Goal: Information Seeking & Learning: Learn about a topic

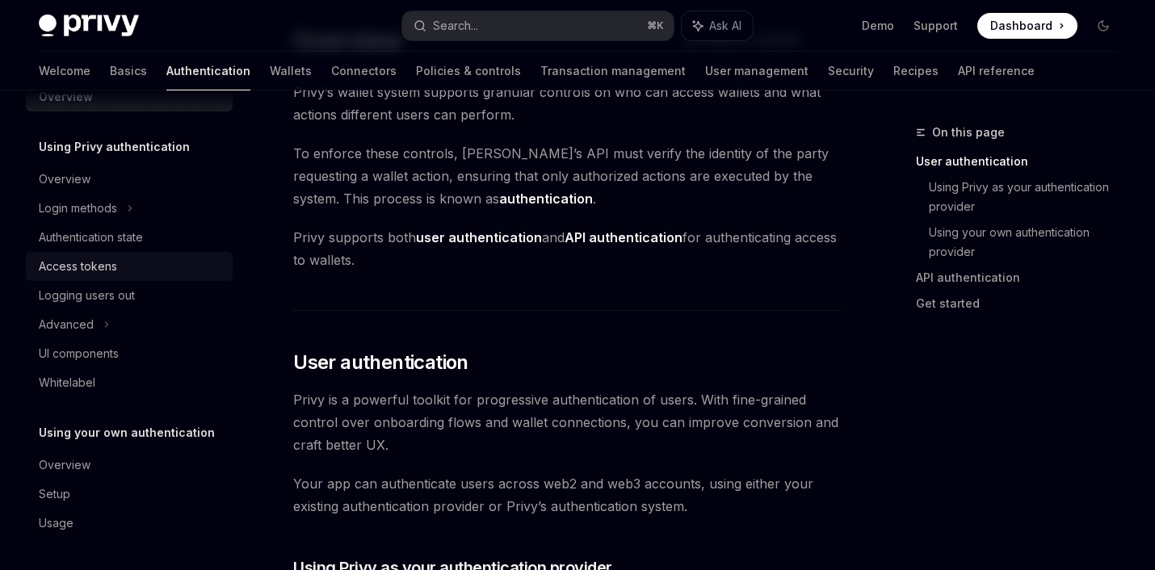
scroll to position [116, 0]
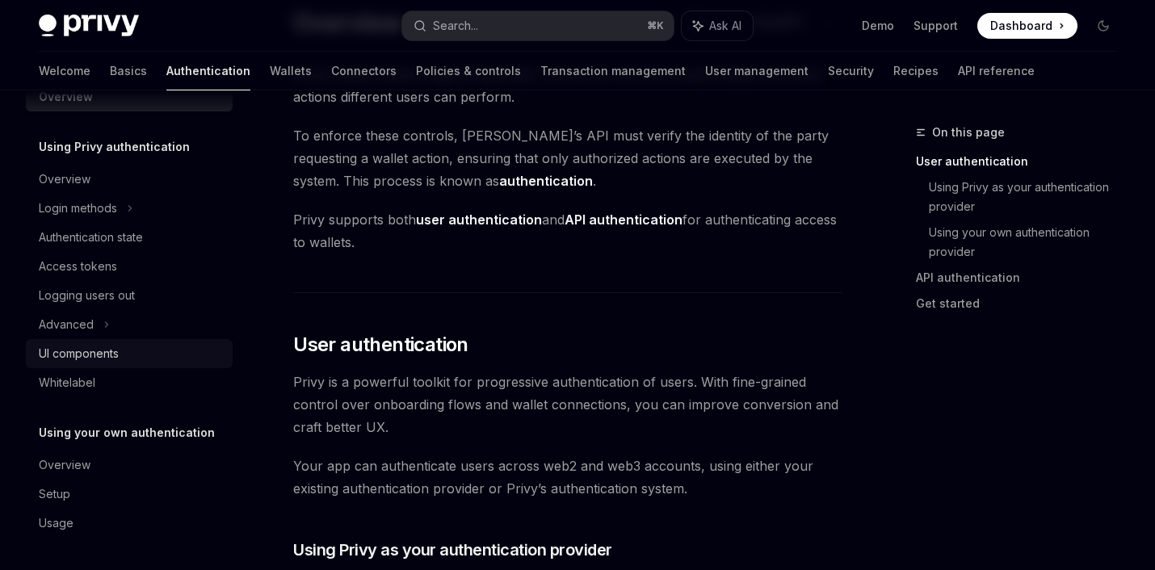
click at [76, 354] on div "UI components" at bounding box center [79, 353] width 80 height 19
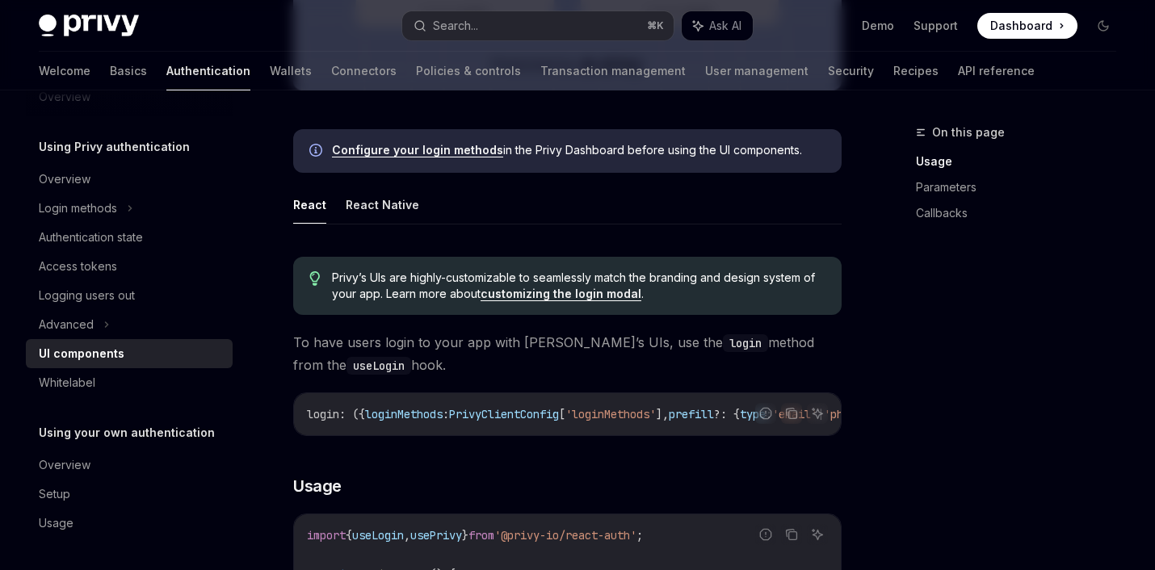
scroll to position [690, 0]
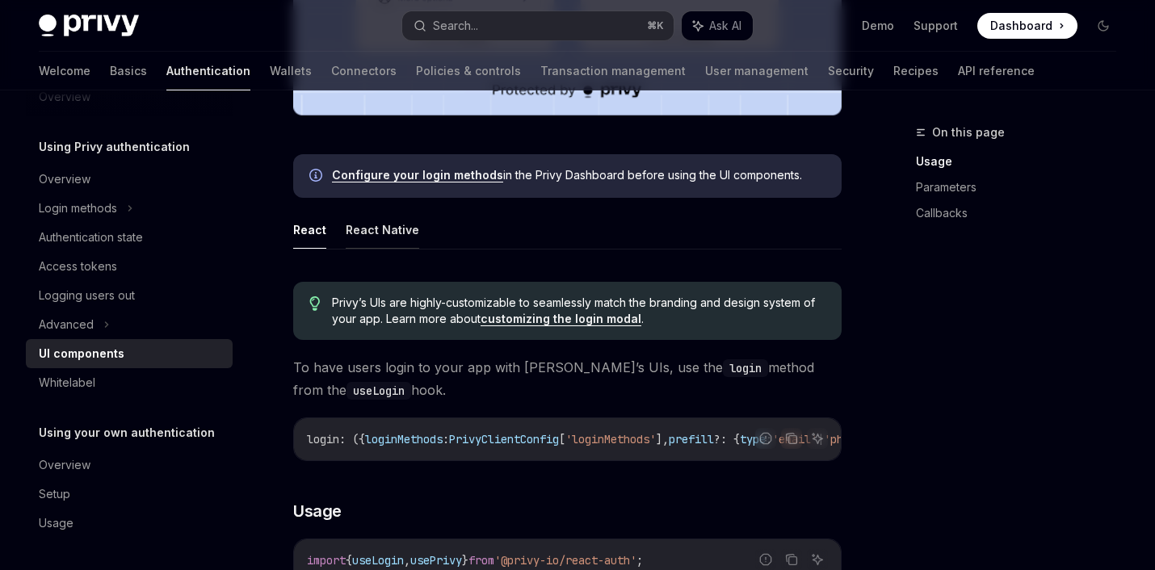
click at [413, 245] on button "React Native" at bounding box center [382, 230] width 73 height 38
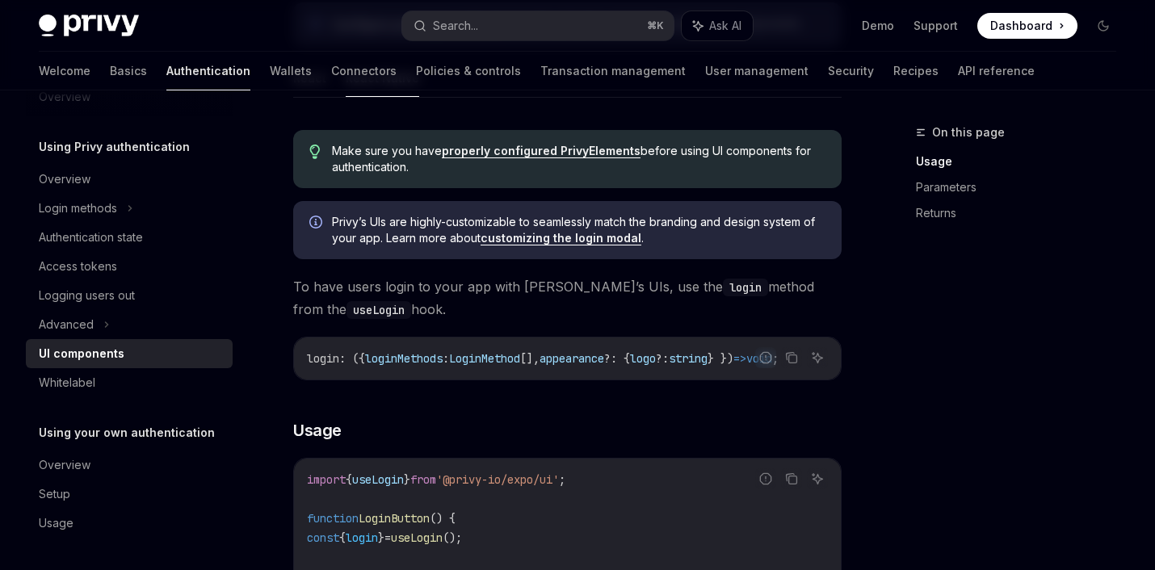
scroll to position [879, 0]
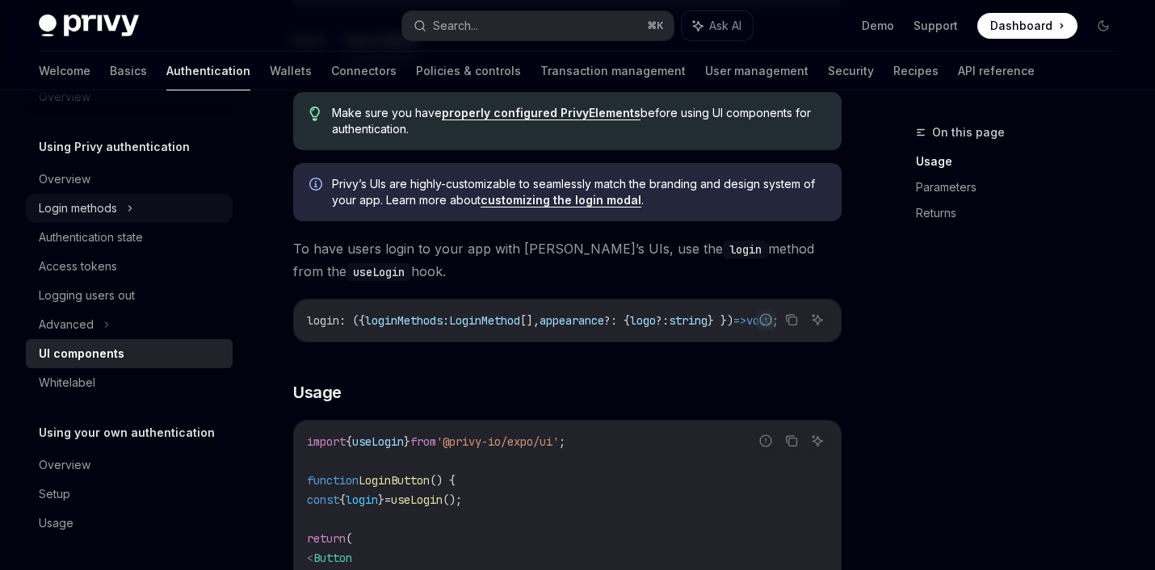
click at [83, 205] on div "Login methods" at bounding box center [78, 208] width 78 height 19
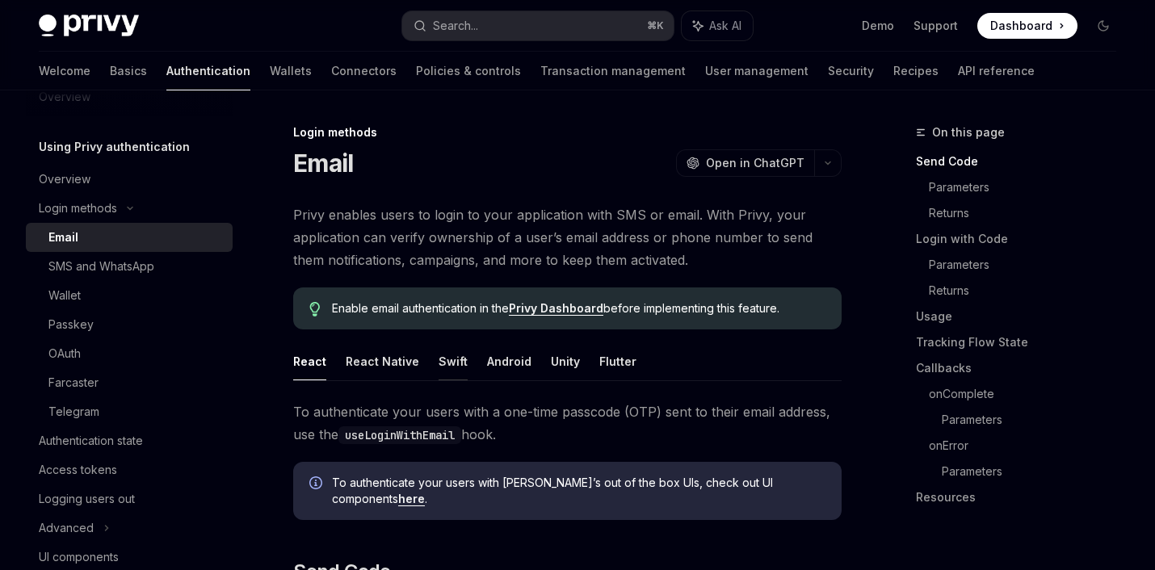
click at [438, 364] on button "Swift" at bounding box center [452, 361] width 29 height 38
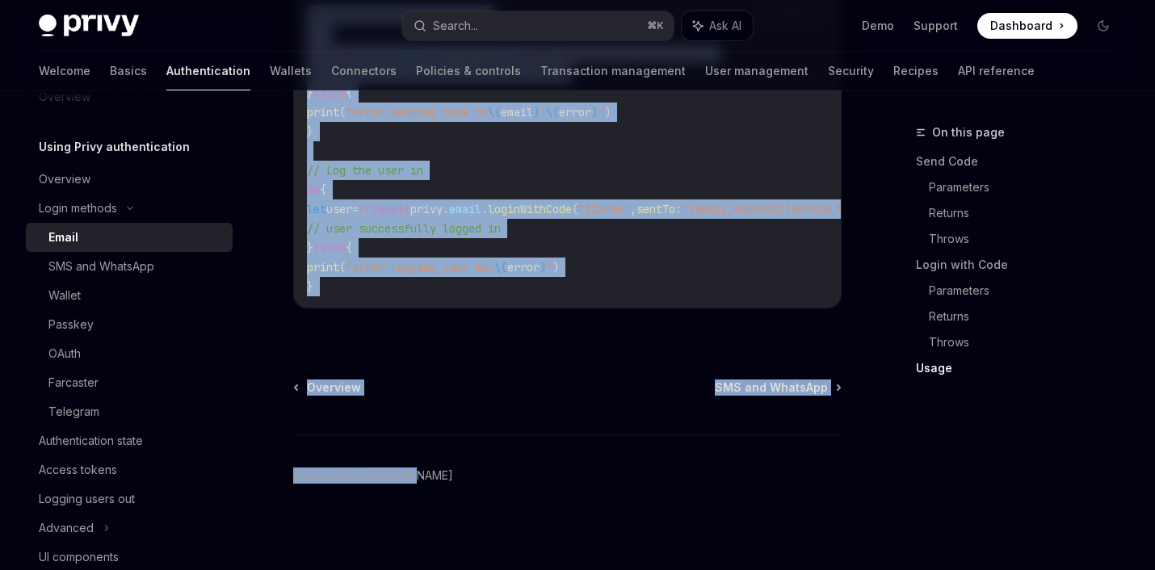
scroll to position [1620, 0]
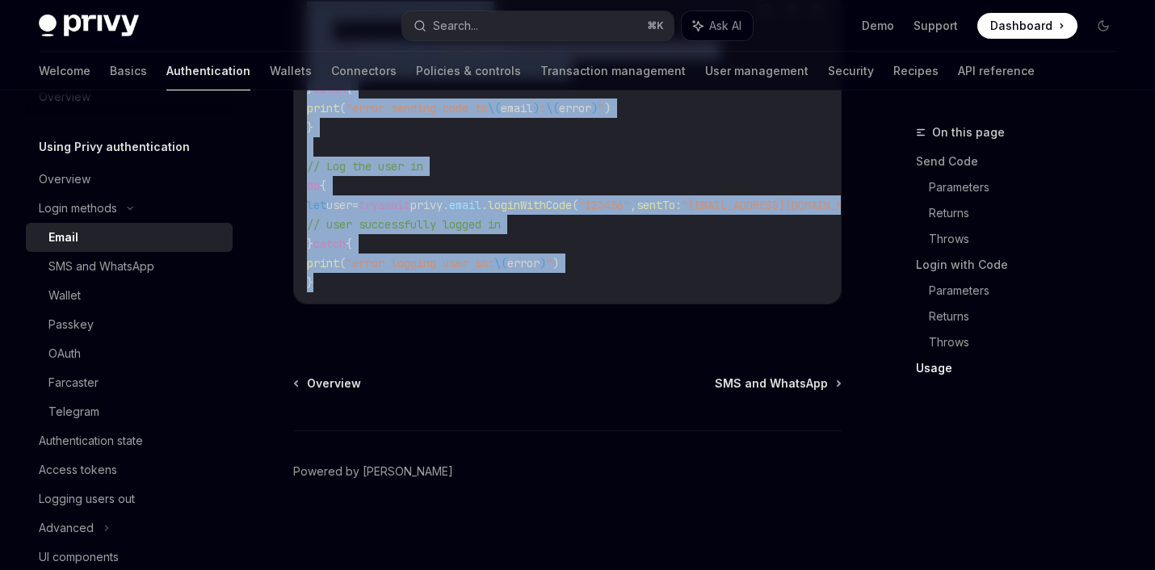
drag, startPoint x: 295, startPoint y: 128, endPoint x: 601, endPoint y: 311, distance: 356.7
copy div "Lorem ipsumdo Sitam ConsEC Adip el SeddOEI TempOR Inci ut LaboREE Dolor magnaal…"
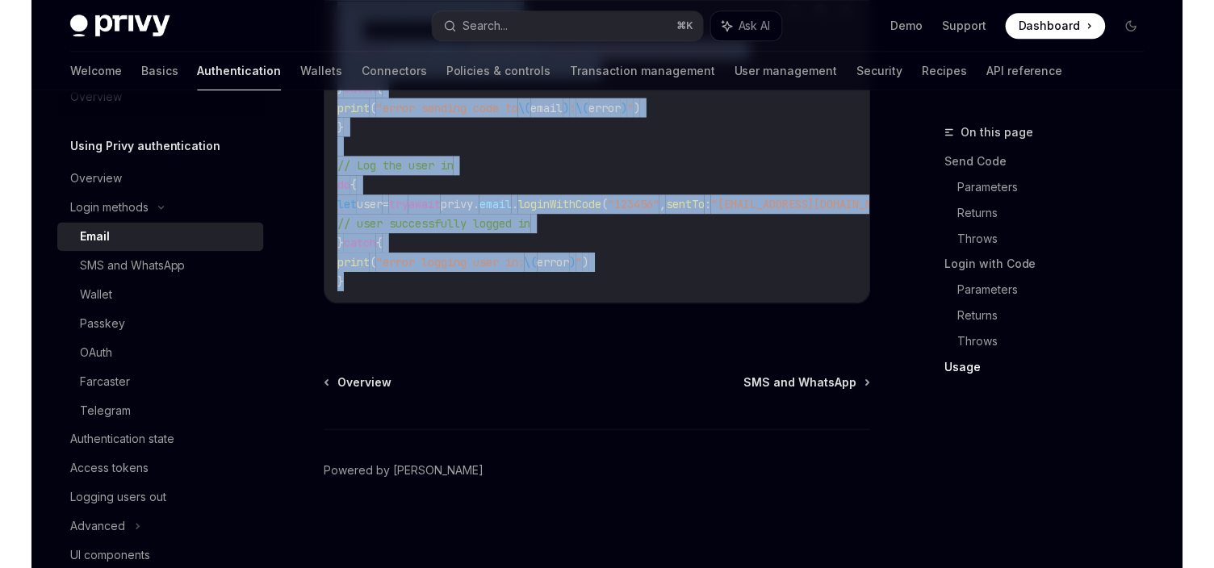
scroll to position [1605, 0]
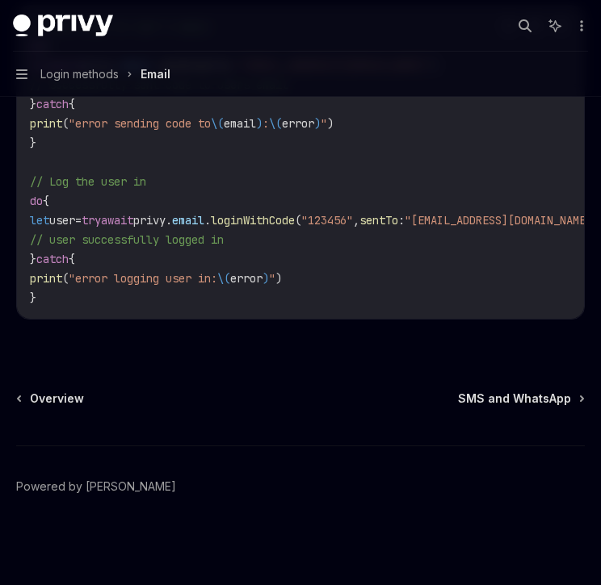
type textarea "*"
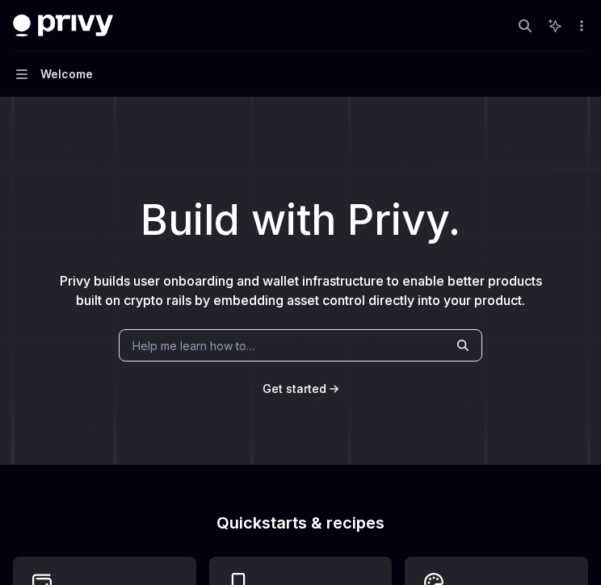
type textarea "*"
